Goal: Transaction & Acquisition: Purchase product/service

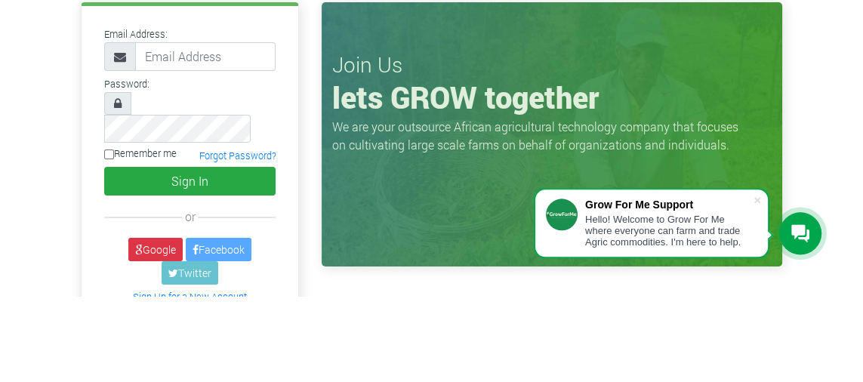
type input "[EMAIL_ADDRESS][DOMAIN_NAME]"
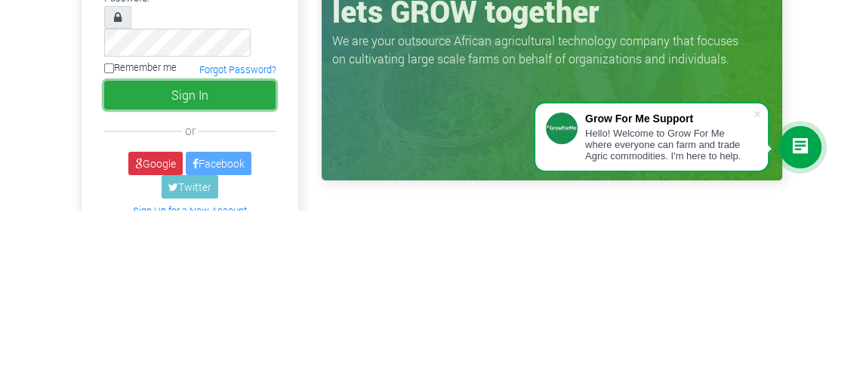
click at [217, 253] on button "Sign In" at bounding box center [190, 267] width 172 height 29
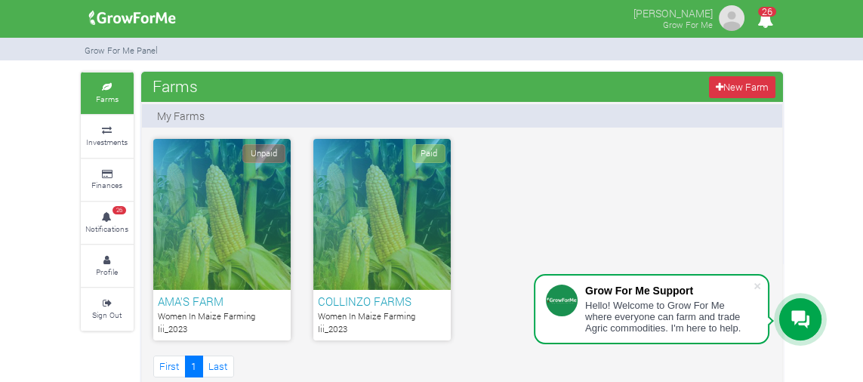
click at [106, 174] on icon at bounding box center [107, 175] width 45 height 8
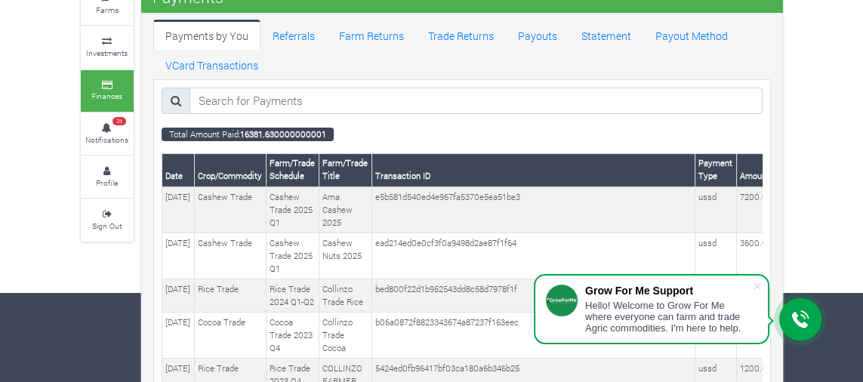
scroll to position [83, 0]
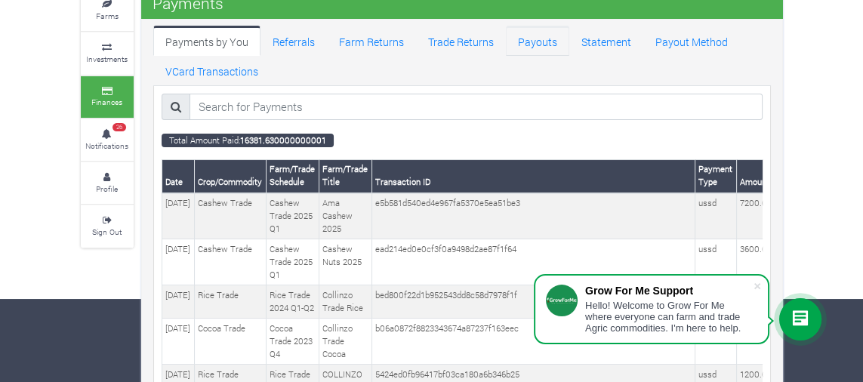
click at [535, 45] on link "Payouts" at bounding box center [537, 41] width 63 height 30
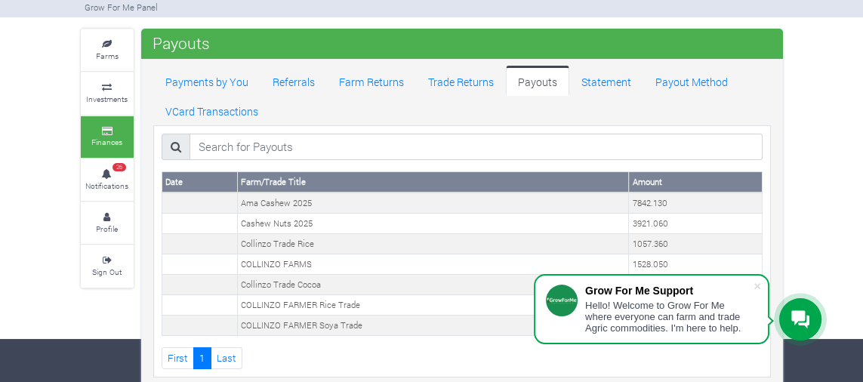
scroll to position [51, 0]
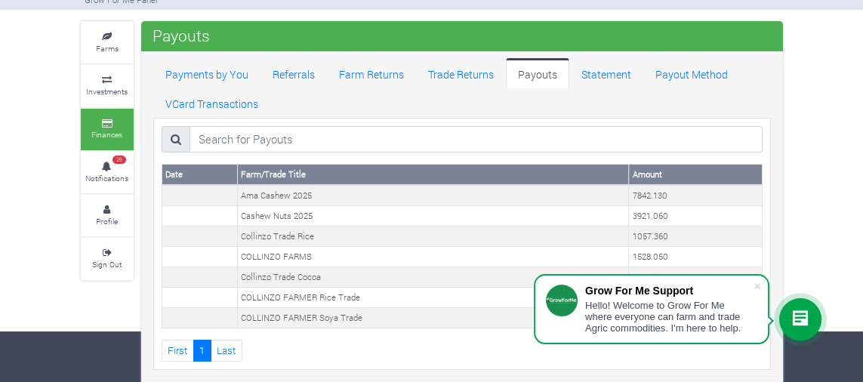
click at [760, 288] on span at bounding box center [757, 286] width 15 height 15
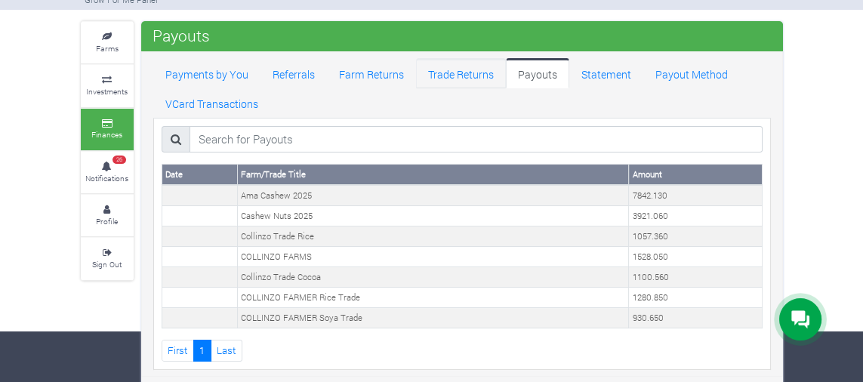
click at [451, 71] on link "Trade Returns" at bounding box center [461, 73] width 90 height 30
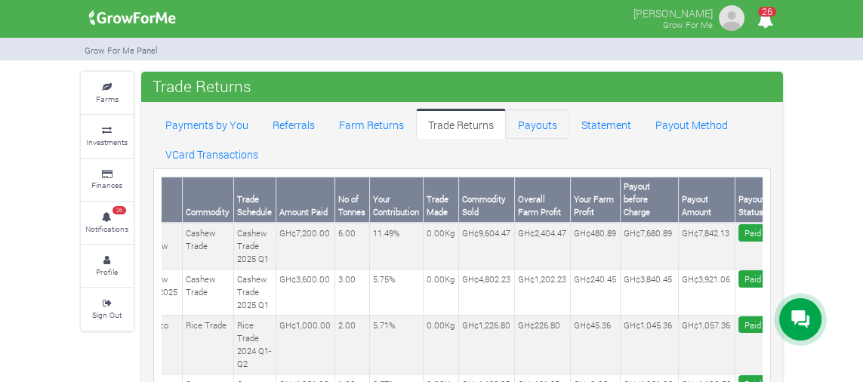
click at [531, 122] on link "Payouts" at bounding box center [537, 124] width 63 height 30
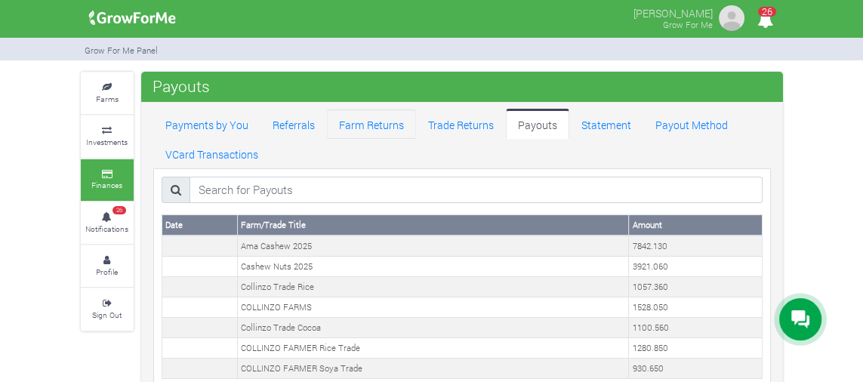
click at [370, 131] on link "Farm Returns" at bounding box center [371, 124] width 89 height 30
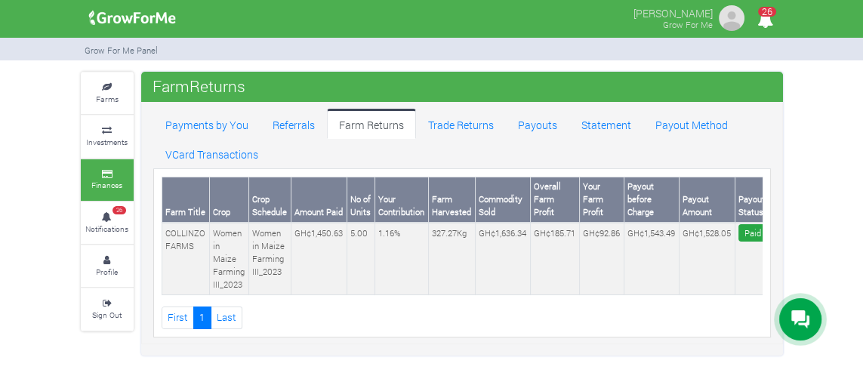
scroll to position [0, 4]
click at [460, 131] on link "Trade Returns" at bounding box center [461, 124] width 90 height 30
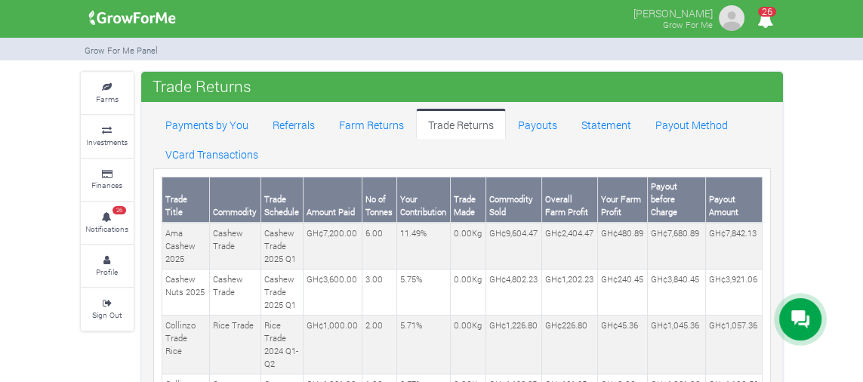
scroll to position [0, 27]
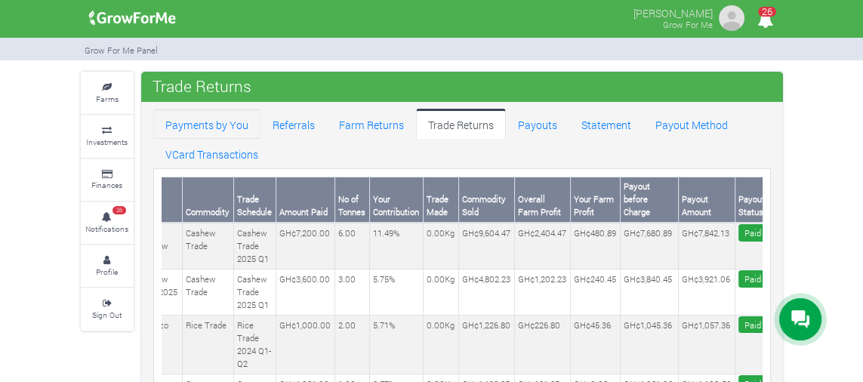
click at [220, 122] on link "Payments by You" at bounding box center [206, 124] width 107 height 30
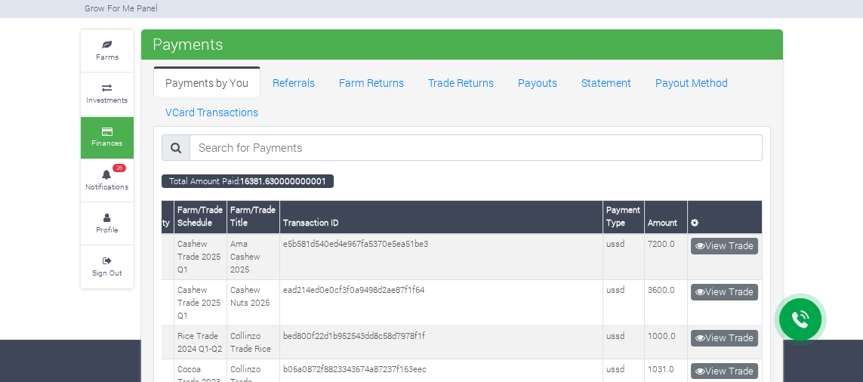
scroll to position [42, 0]
click at [110, 38] on link "Farms" at bounding box center [107, 51] width 53 height 42
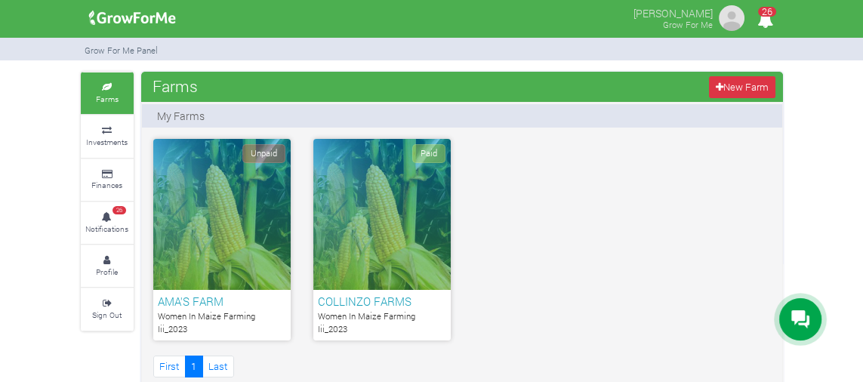
click at [119, 217] on icon at bounding box center [107, 218] width 45 height 8
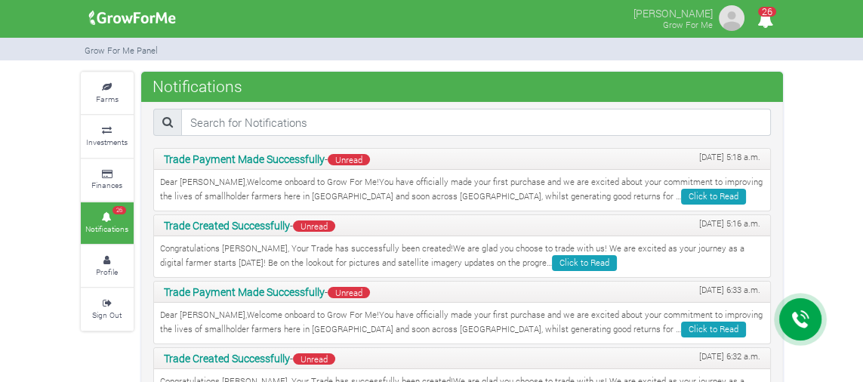
click at [117, 172] on icon at bounding box center [107, 175] width 45 height 8
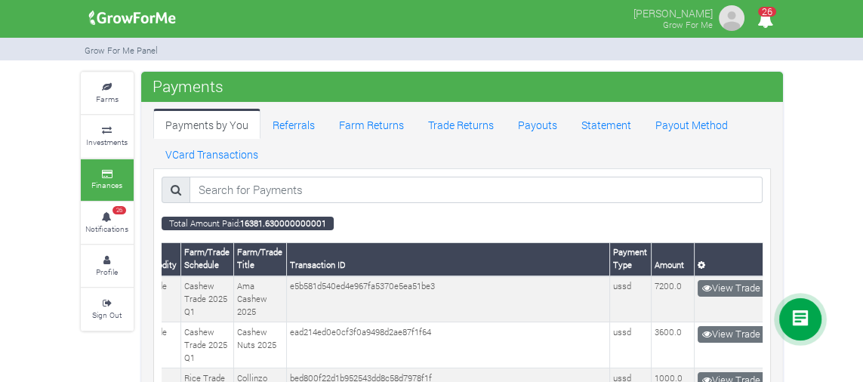
scroll to position [0, 109]
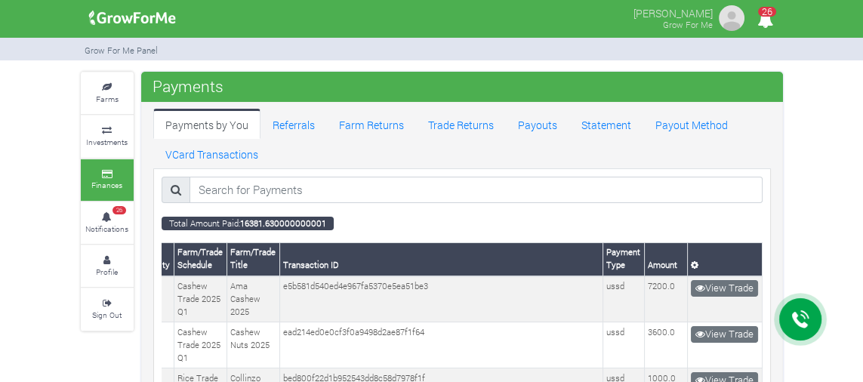
click at [112, 88] on icon at bounding box center [107, 88] width 45 height 8
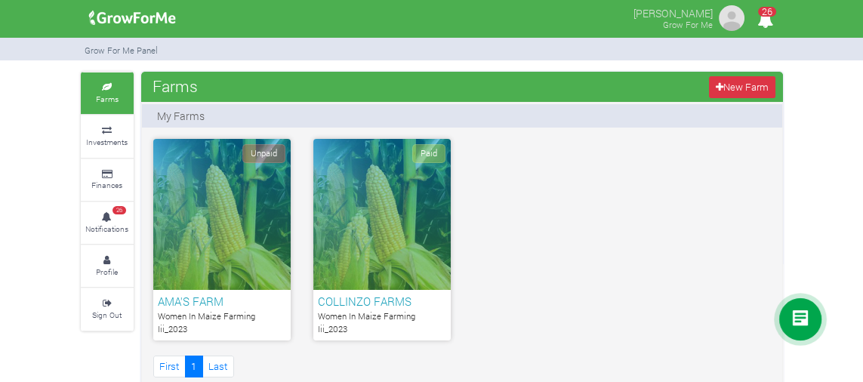
click at [115, 127] on icon at bounding box center [107, 131] width 45 height 8
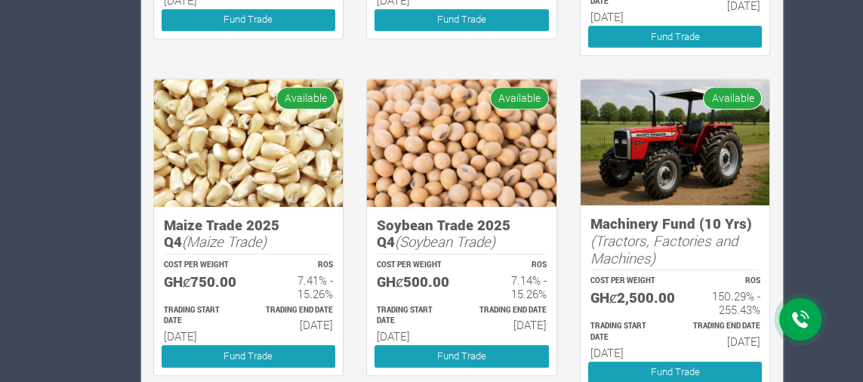
scroll to position [906, 0]
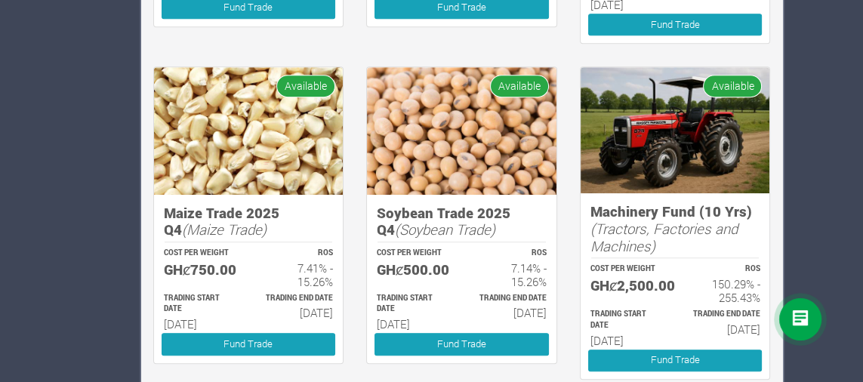
click at [702, 264] on p "ROS" at bounding box center [724, 269] width 71 height 11
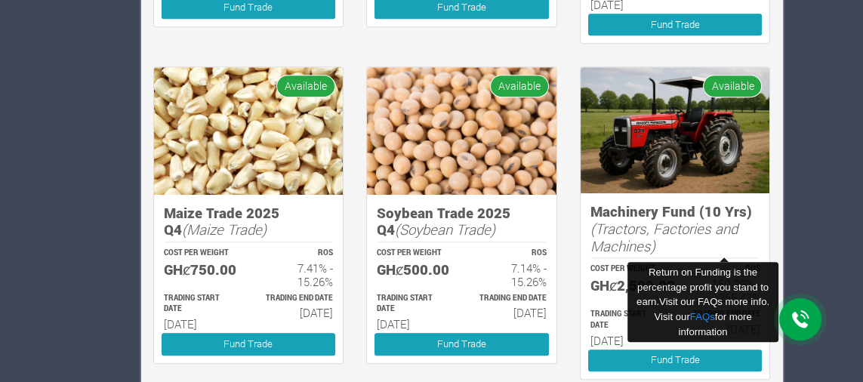
click at [624, 277] on h5 "GHȼ2,500.00" at bounding box center [625, 285] width 71 height 17
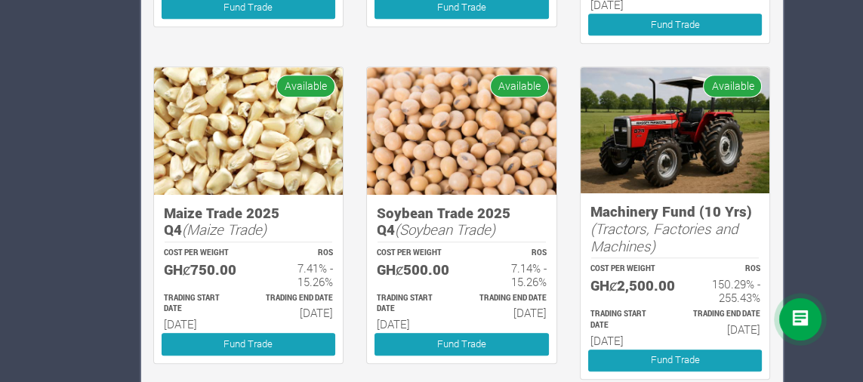
click at [737, 285] on h6 "150.29% - 255.43%" at bounding box center [724, 290] width 71 height 27
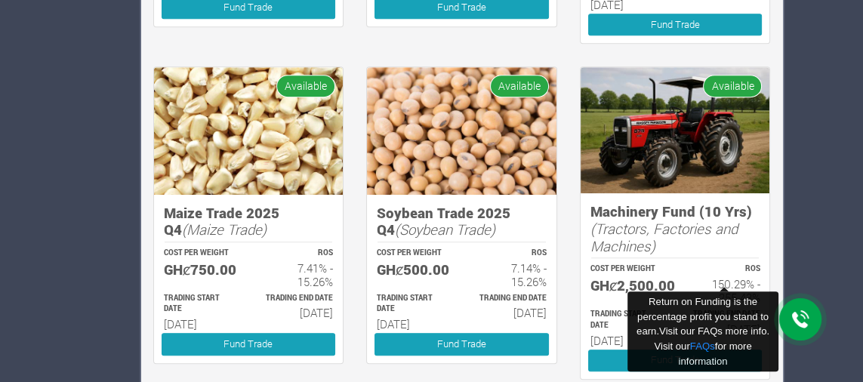
click at [698, 264] on p "ROS" at bounding box center [724, 269] width 71 height 11
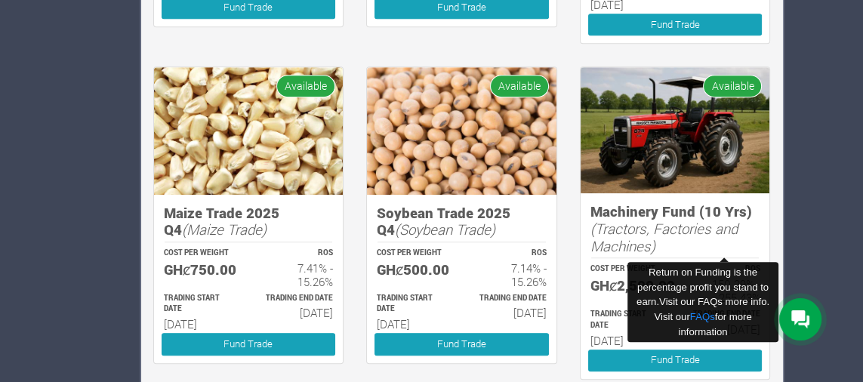
click at [735, 219] on icon "(Tractors, Factories and Machines)" at bounding box center [663, 237] width 147 height 36
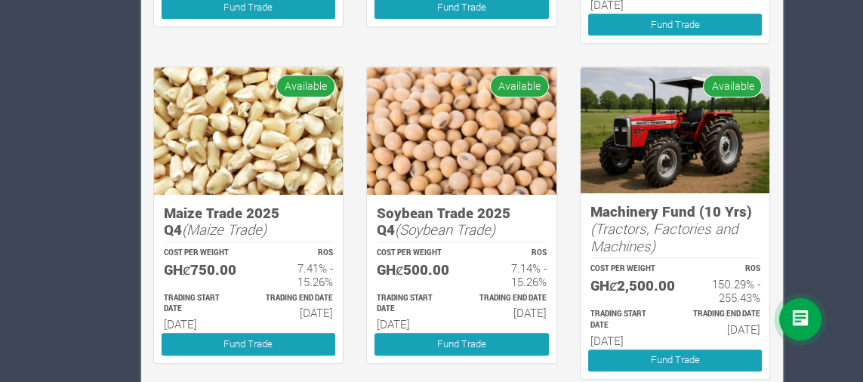
click at [700, 85] on img at bounding box center [676, 130] width 190 height 126
click at [738, 103] on img at bounding box center [676, 130] width 190 height 126
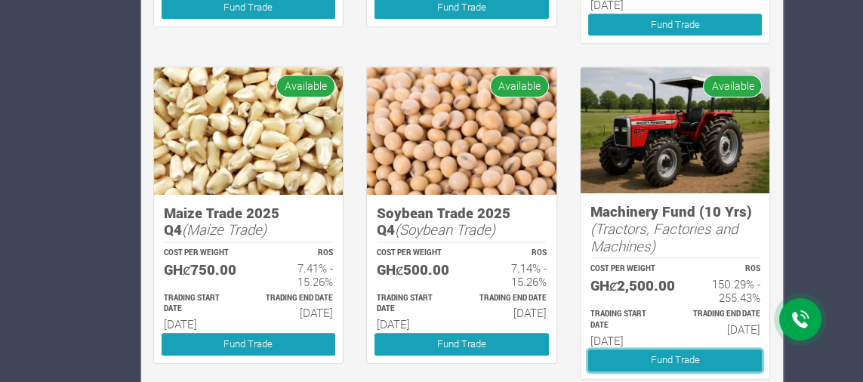
click at [680, 366] on link "Fund Trade" at bounding box center [675, 361] width 174 height 22
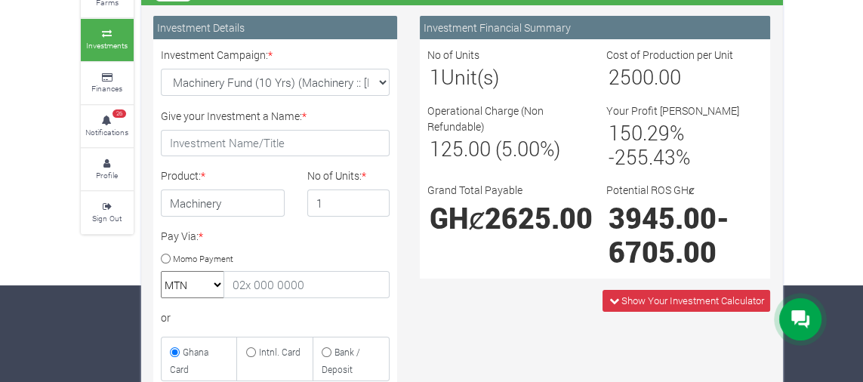
scroll to position [91, 0]
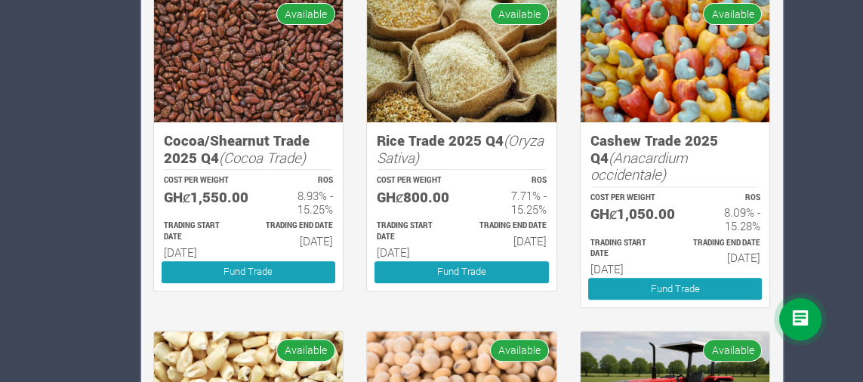
scroll to position [627, 0]
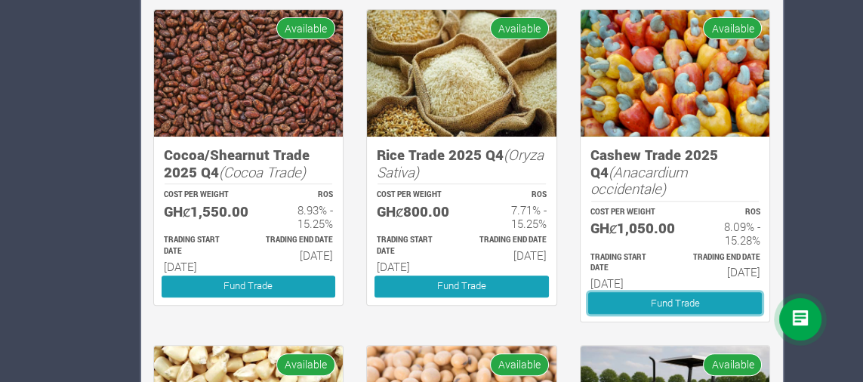
click at [716, 292] on link "Fund Trade" at bounding box center [675, 303] width 174 height 22
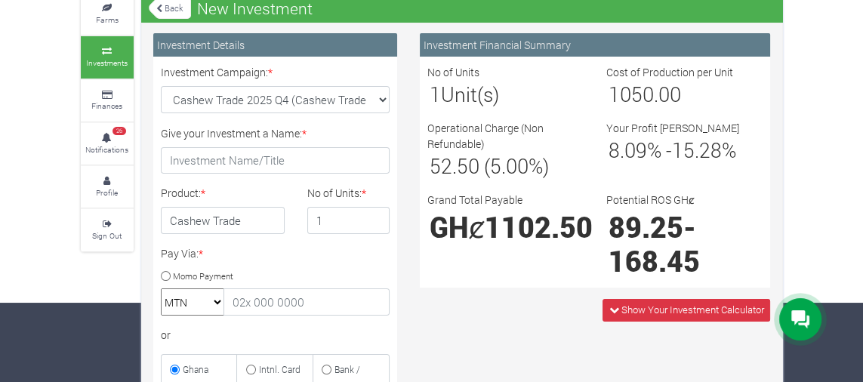
scroll to position [86, 0]
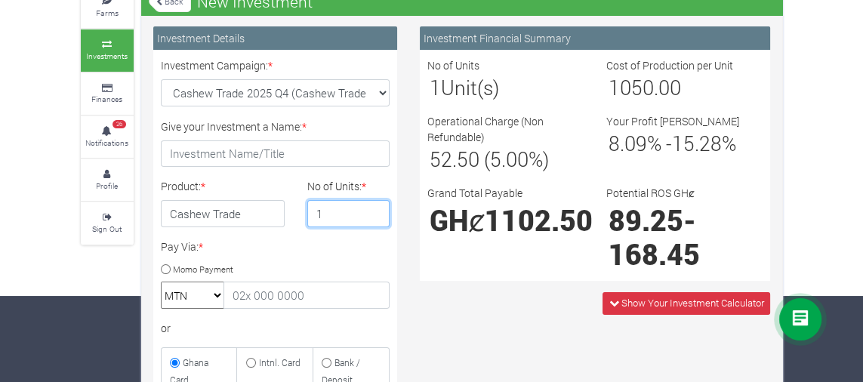
click at [378, 214] on input "1" at bounding box center [348, 213] width 82 height 27
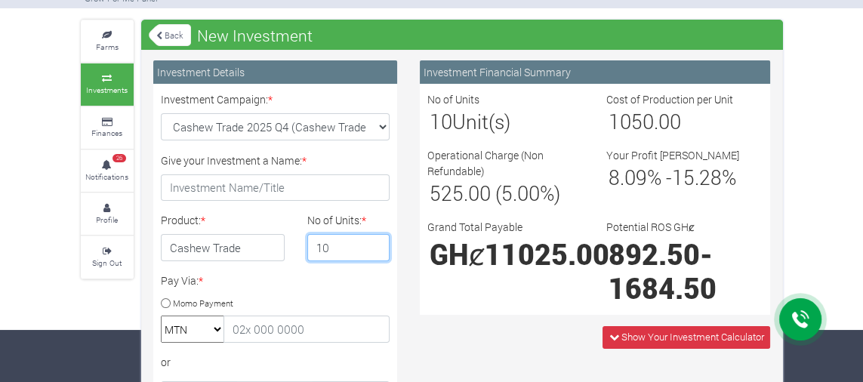
scroll to position [51, 0]
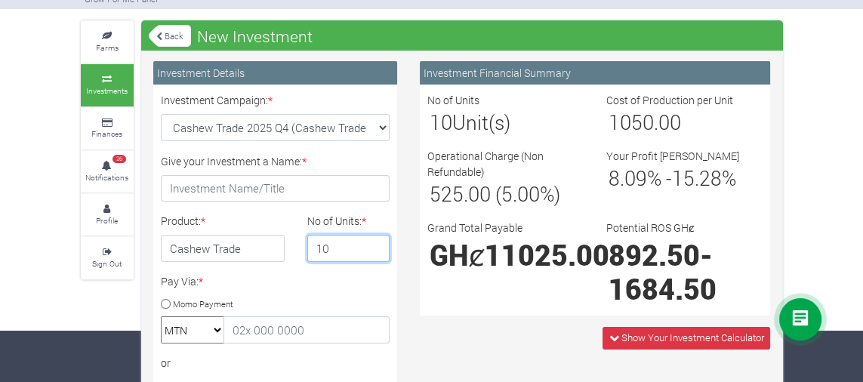
type input "10"
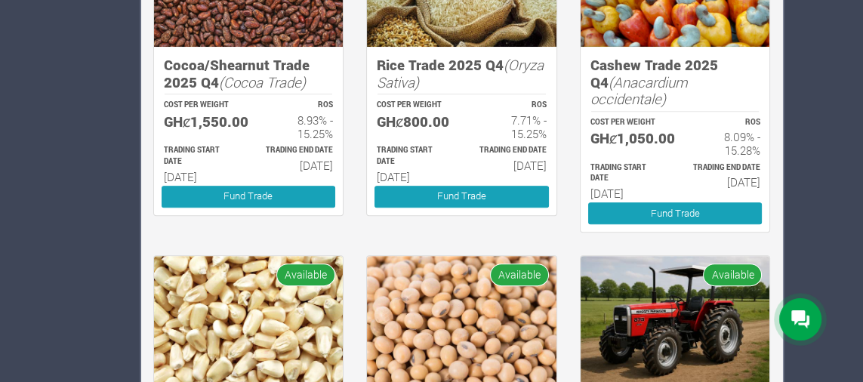
scroll to position [748, 0]
